Goal: Task Accomplishment & Management: Complete application form

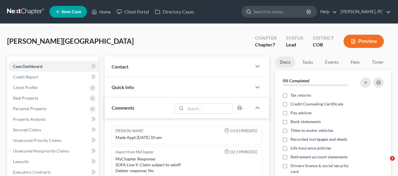
click at [270, 12] on input "search" at bounding box center [280, 11] width 54 height 11
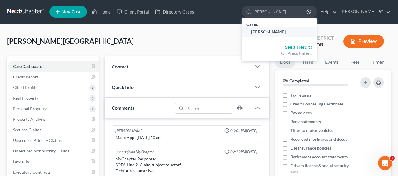
type input "[PERSON_NAME]"
click at [279, 29] on span "[PERSON_NAME]" at bounding box center [268, 31] width 35 height 5
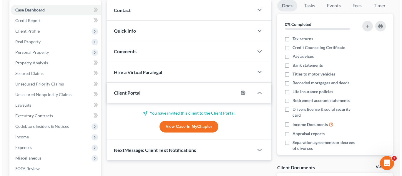
scroll to position [59, 0]
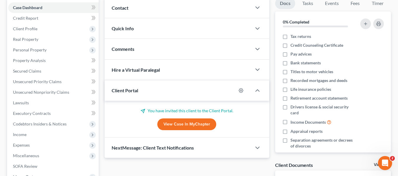
click at [242, 93] on div at bounding box center [243, 90] width 15 height 9
click at [240, 90] on icon "button" at bounding box center [241, 90] width 5 height 5
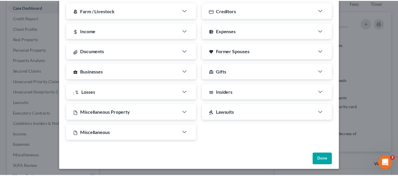
scroll to position [187, 0]
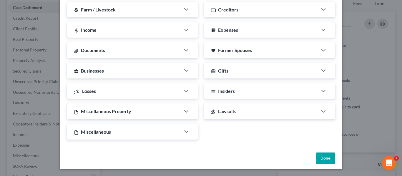
click at [326, 155] on button "Done" at bounding box center [325, 159] width 19 height 12
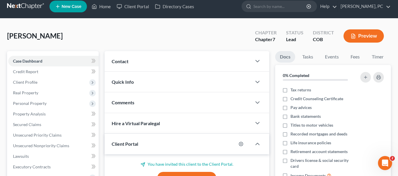
scroll to position [0, 0]
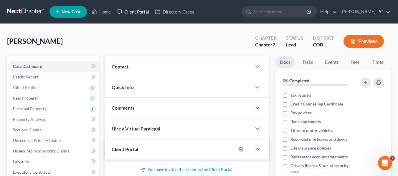
click at [136, 12] on link "Client Portal" at bounding box center [133, 11] width 38 height 11
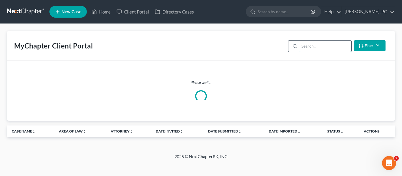
click at [315, 44] on input "search" at bounding box center [326, 46] width 52 height 11
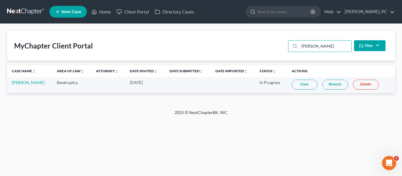
type input "[PERSON_NAME]"
click at [332, 83] on link "Resend" at bounding box center [336, 85] width 26 height 10
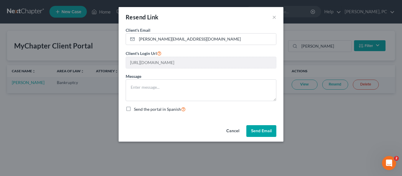
click at [185, 77] on div "Message" at bounding box center [201, 87] width 151 height 28
click at [257, 131] on button "Send Email" at bounding box center [262, 132] width 30 height 12
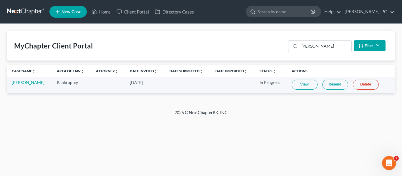
click at [312, 9] on input "search" at bounding box center [285, 11] width 54 height 11
type input "miles"
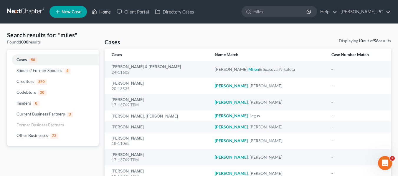
click at [98, 14] on link "Home" at bounding box center [101, 11] width 25 height 11
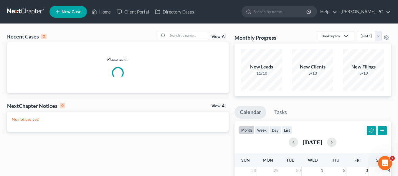
click at [64, 11] on span "New Case" at bounding box center [72, 12] width 20 height 4
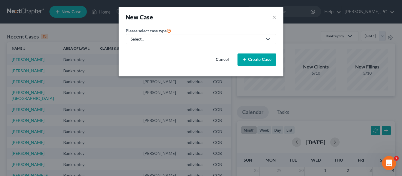
click at [193, 34] on link "Select..." at bounding box center [201, 39] width 151 height 10
click at [152, 47] on link "Bankruptcy" at bounding box center [142, 51] width 32 height 9
select select "11"
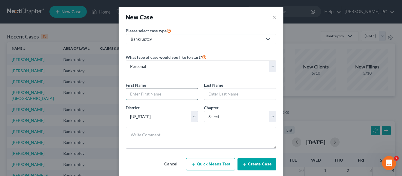
click at [150, 93] on input "text" at bounding box center [162, 94] width 72 height 11
type input "[PERSON_NAME]"
type input "Miles"
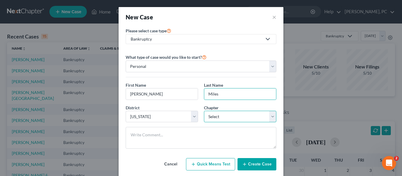
click at [229, 115] on select "Select 7 11 12 13" at bounding box center [240, 117] width 72 height 12
select select "0"
click at [204, 111] on select "Select 7 11 12 13" at bounding box center [240, 117] width 72 height 12
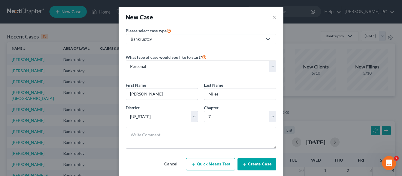
click at [223, 22] on div "New Case ×" at bounding box center [201, 17] width 165 height 20
click at [251, 165] on button "Create Case" at bounding box center [257, 165] width 39 height 12
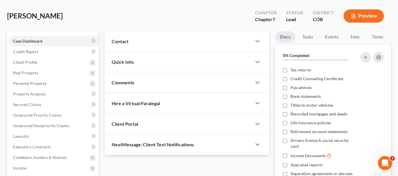
scroll to position [59, 0]
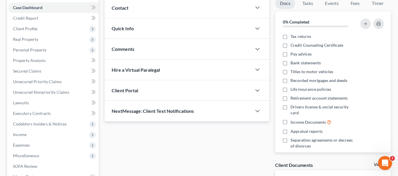
click at [172, 95] on div "Client Portal" at bounding box center [178, 90] width 147 height 20
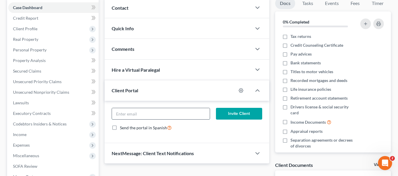
click at [167, 118] on input "email" at bounding box center [161, 113] width 98 height 11
paste input "[EMAIL_ADDRESS][DOMAIN_NAME]"
type input "[EMAIL_ADDRESS][DOMAIN_NAME]"
click at [245, 113] on button "Invite Client" at bounding box center [239, 114] width 46 height 12
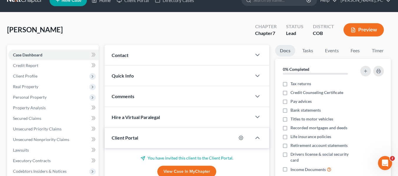
scroll to position [29, 0]
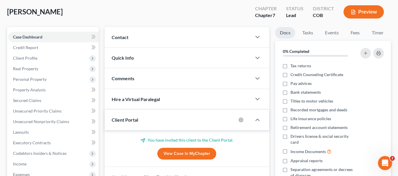
click at [192, 22] on div "[PERSON_NAME] Upgraded Chapter Chapter 7 Status Lead District COB Preview" at bounding box center [199, 14] width 384 height 26
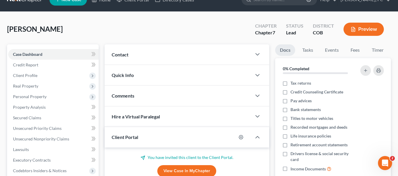
scroll to position [0, 0]
